Goal: Information Seeking & Learning: Learn about a topic

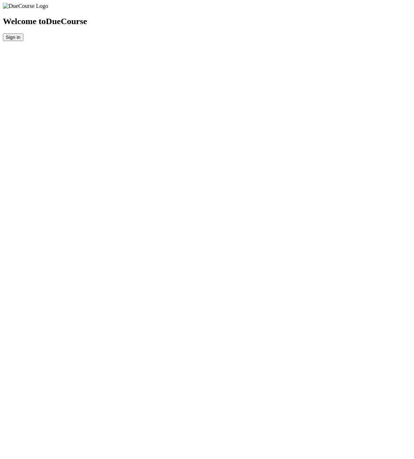
click at [335, 41] on div "Welcome to DueCourse Sign in" at bounding box center [207, 29] width 408 height 24
click at [23, 41] on button "Sign in" at bounding box center [13, 37] width 20 height 8
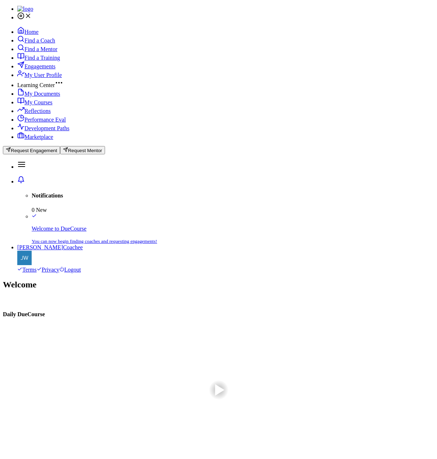
click at [53, 105] on span "My Courses" at bounding box center [38, 102] width 28 height 6
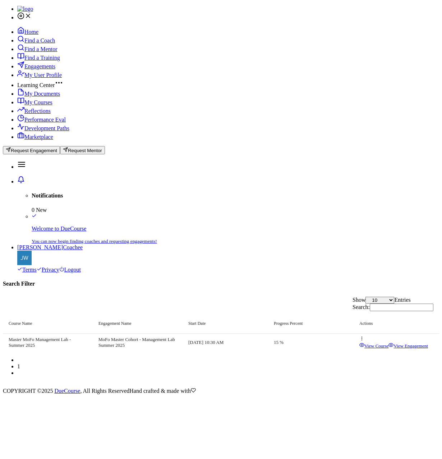
click at [365, 336] on icon at bounding box center [362, 338] width 5 height 5
click at [330, 299] on span "View Course" at bounding box center [318, 301] width 24 height 5
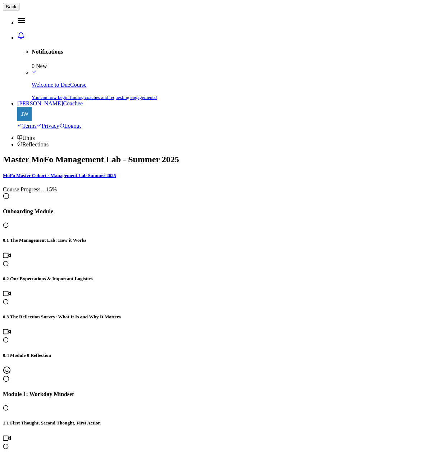
click at [49, 141] on span "Reflections" at bounding box center [35, 144] width 26 height 6
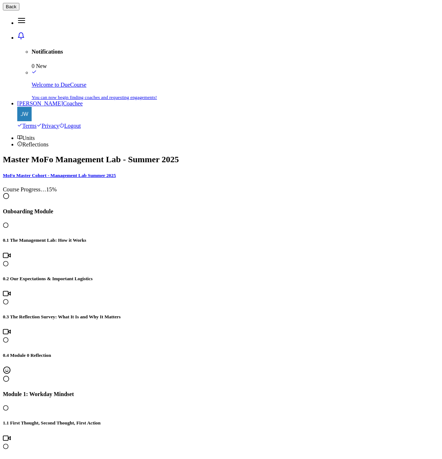
click at [33, 135] on span "Units" at bounding box center [28, 138] width 13 height 6
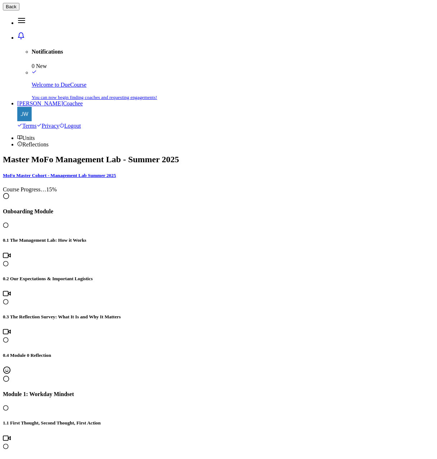
click at [17, 9] on span "Back" at bounding box center [11, 6] width 11 height 5
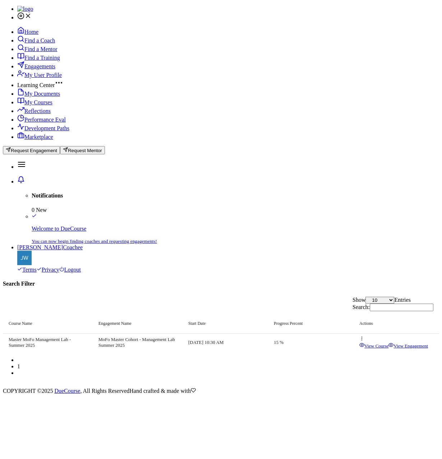
click at [38, 97] on span "My Documents" at bounding box center [42, 94] width 36 height 6
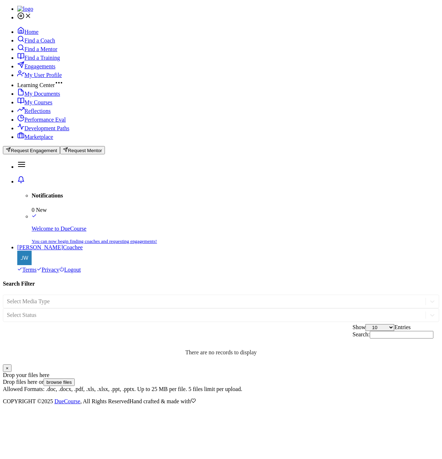
click at [48, 78] on span "My User Profile" at bounding box center [42, 75] width 37 height 6
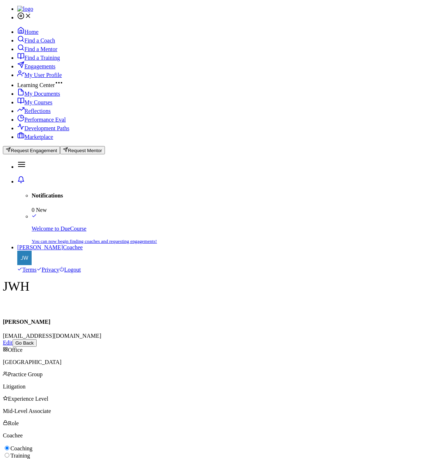
click at [45, 69] on span "Engagements" at bounding box center [39, 66] width 31 height 6
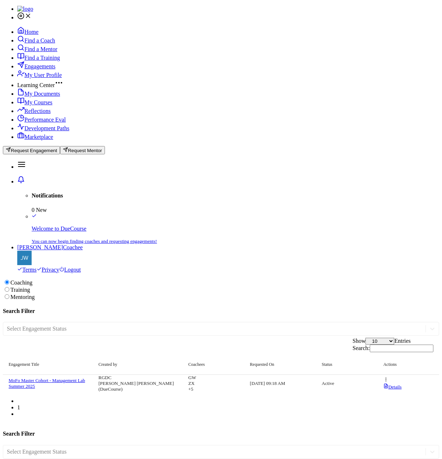
click at [49, 52] on link "Find a Mentor" at bounding box center [37, 49] width 40 height 6
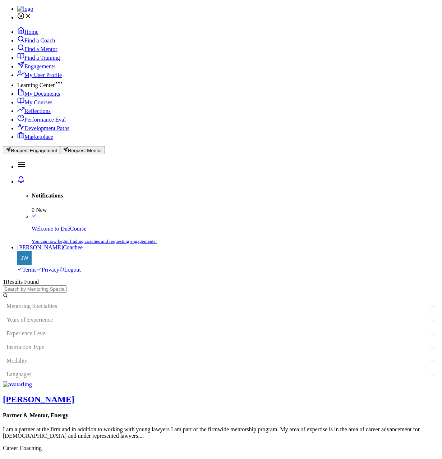
click at [49, 44] on span "Find a Coach" at bounding box center [39, 40] width 31 height 6
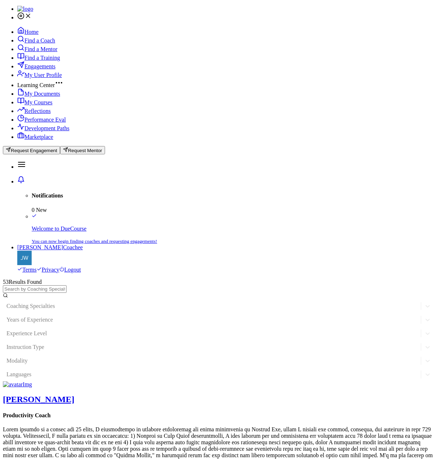
click at [38, 35] on span "Home" at bounding box center [31, 32] width 14 height 6
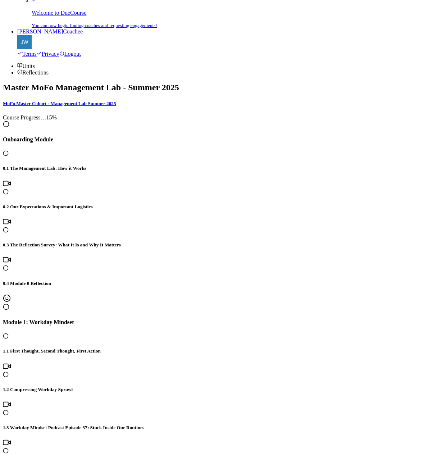
scroll to position [58, 0]
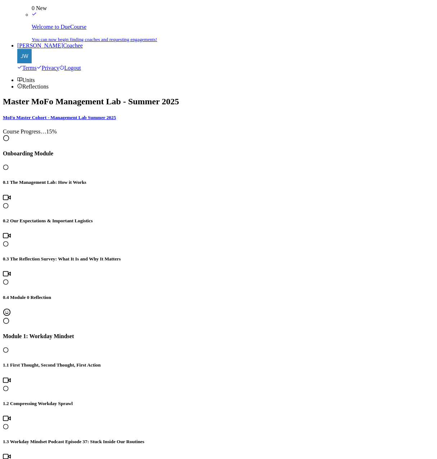
click at [70, 179] on h5 "0.1 The Management Lab: How it Works" at bounding box center [218, 182] width 431 height 6
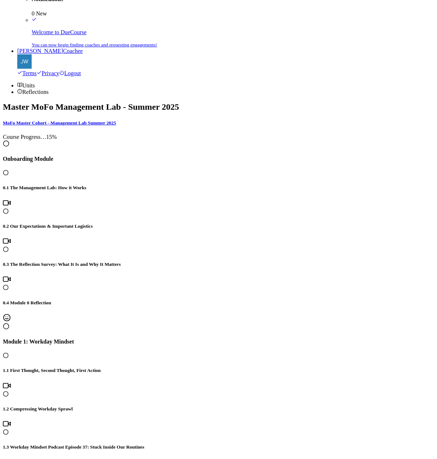
scroll to position [1201, 0]
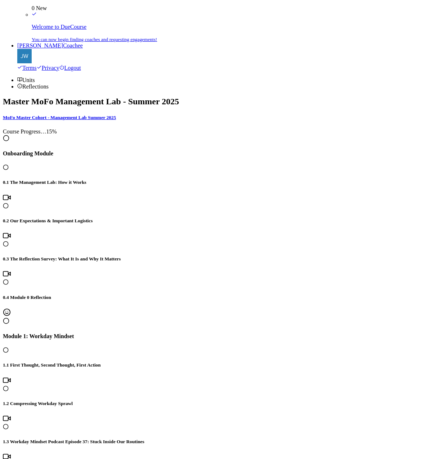
scroll to position [734, 0]
drag, startPoint x: 80, startPoint y: 347, endPoint x: 79, endPoint y: 358, distance: 11.2
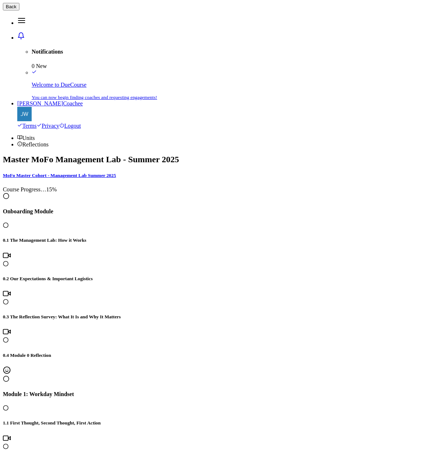
scroll to position [0, 0]
click at [78, 251] on div at bounding box center [218, 255] width 431 height 9
click at [107, 299] on div at bounding box center [218, 299] width 431 height 0
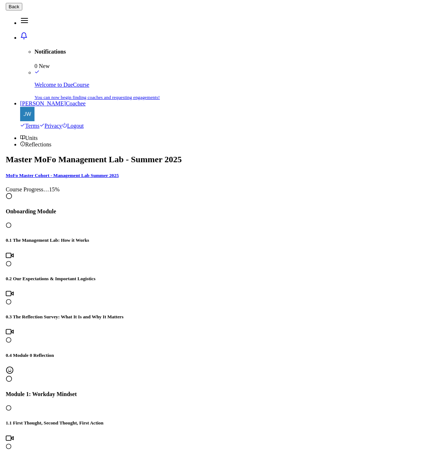
scroll to position [0, 0]
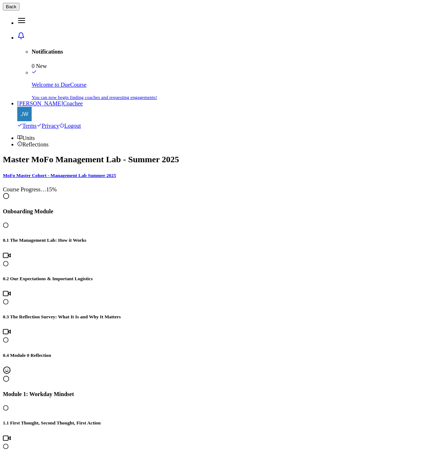
click at [35, 135] on span "Units" at bounding box center [28, 138] width 13 height 6
click at [49, 141] on link "Reflections" at bounding box center [32, 144] width 31 height 6
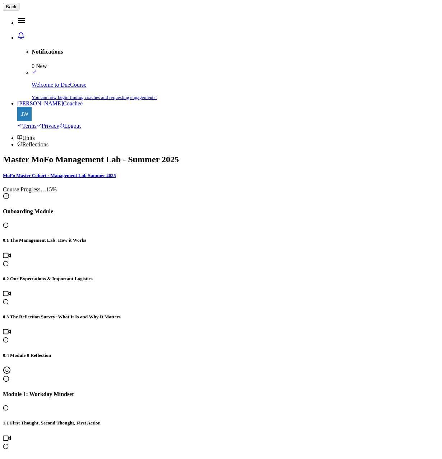
click at [19, 10] on button "Back" at bounding box center [11, 7] width 17 height 8
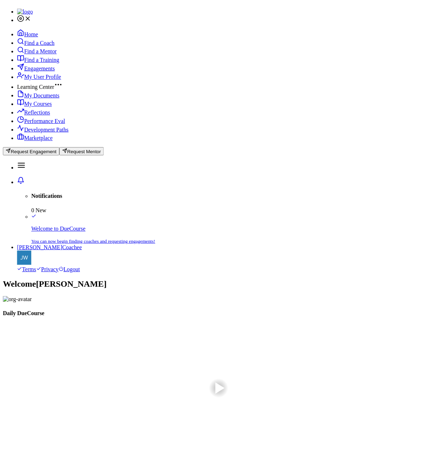
scroll to position [72, 0]
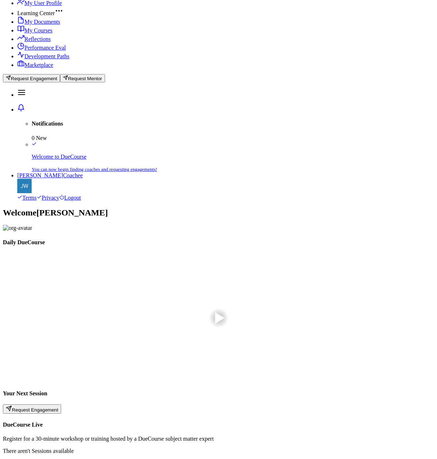
click at [42, 42] on span "Reflections" at bounding box center [37, 39] width 26 height 6
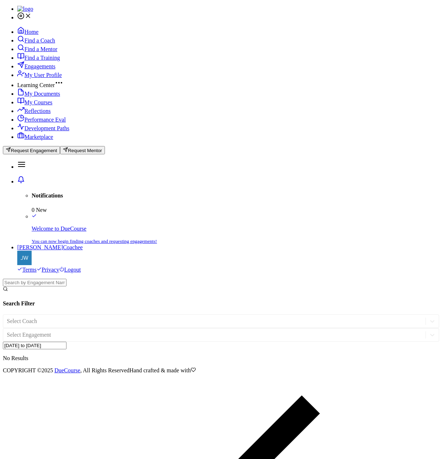
click at [47, 123] on li "Performance Eval" at bounding box center [228, 118] width 422 height 9
click at [32, 132] on li "Development Paths" at bounding box center [228, 127] width 422 height 9
click at [25, 105] on span "My Courses" at bounding box center [38, 102] width 28 height 6
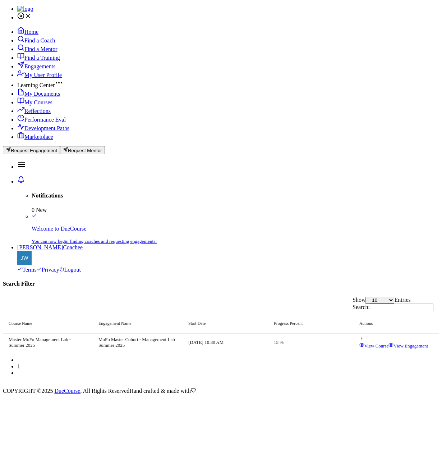
click at [29, 97] on span "My Documents" at bounding box center [42, 94] width 36 height 6
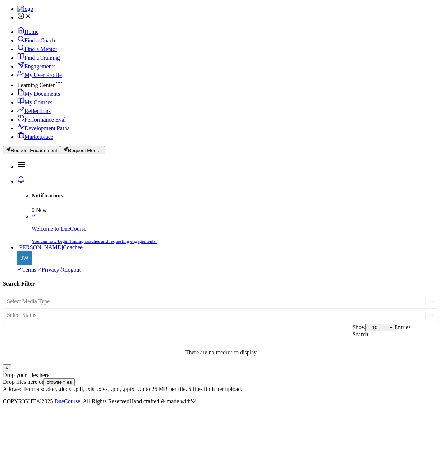
click at [22, 105] on link "My Courses" at bounding box center [34, 102] width 35 height 6
